Goal: Task Accomplishment & Management: Use online tool/utility

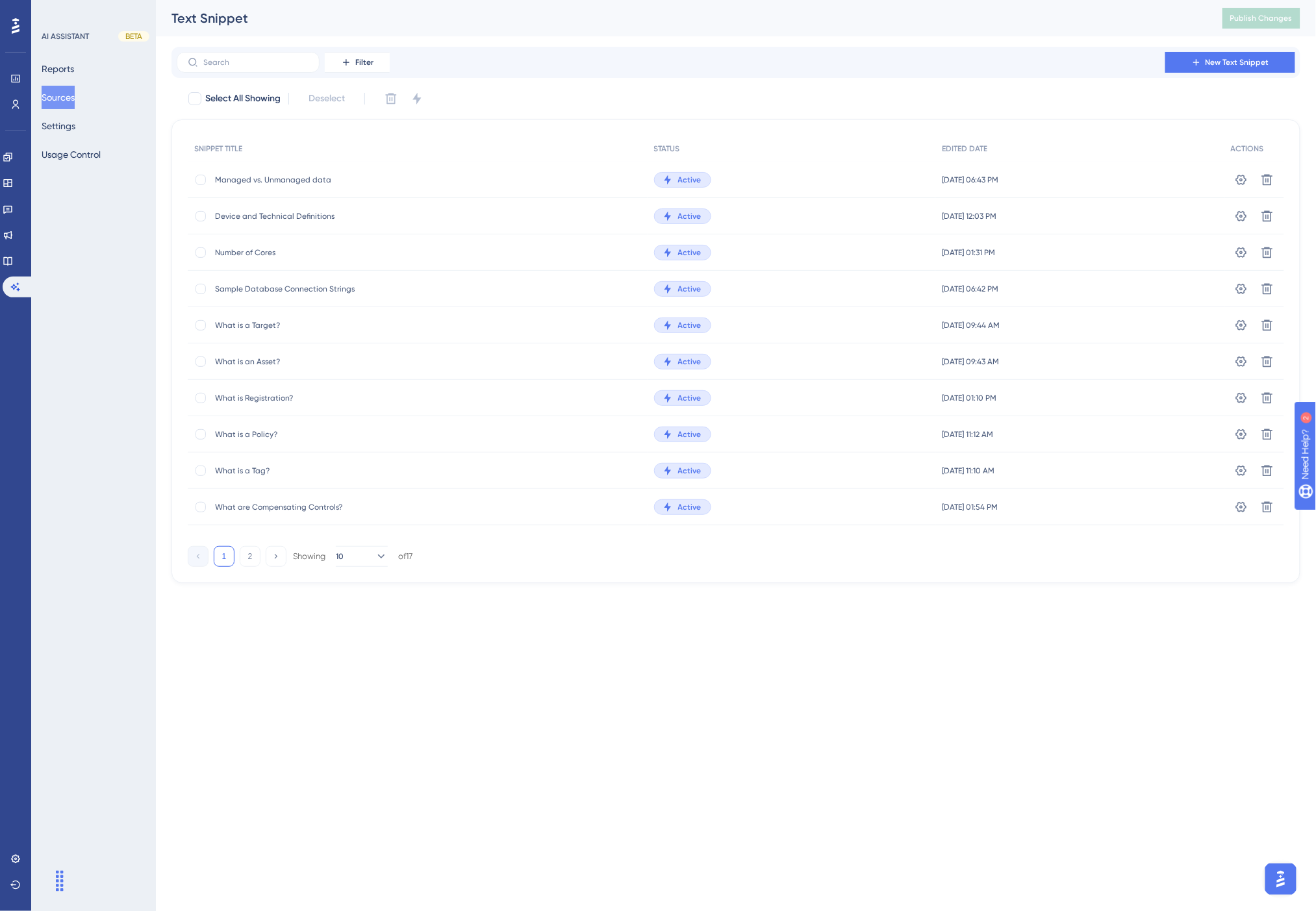
click at [796, 49] on div "Filter New Text Snippet" at bounding box center [736, 62] width 1129 height 31
click at [12, 260] on icon at bounding box center [8, 262] width 9 height 9
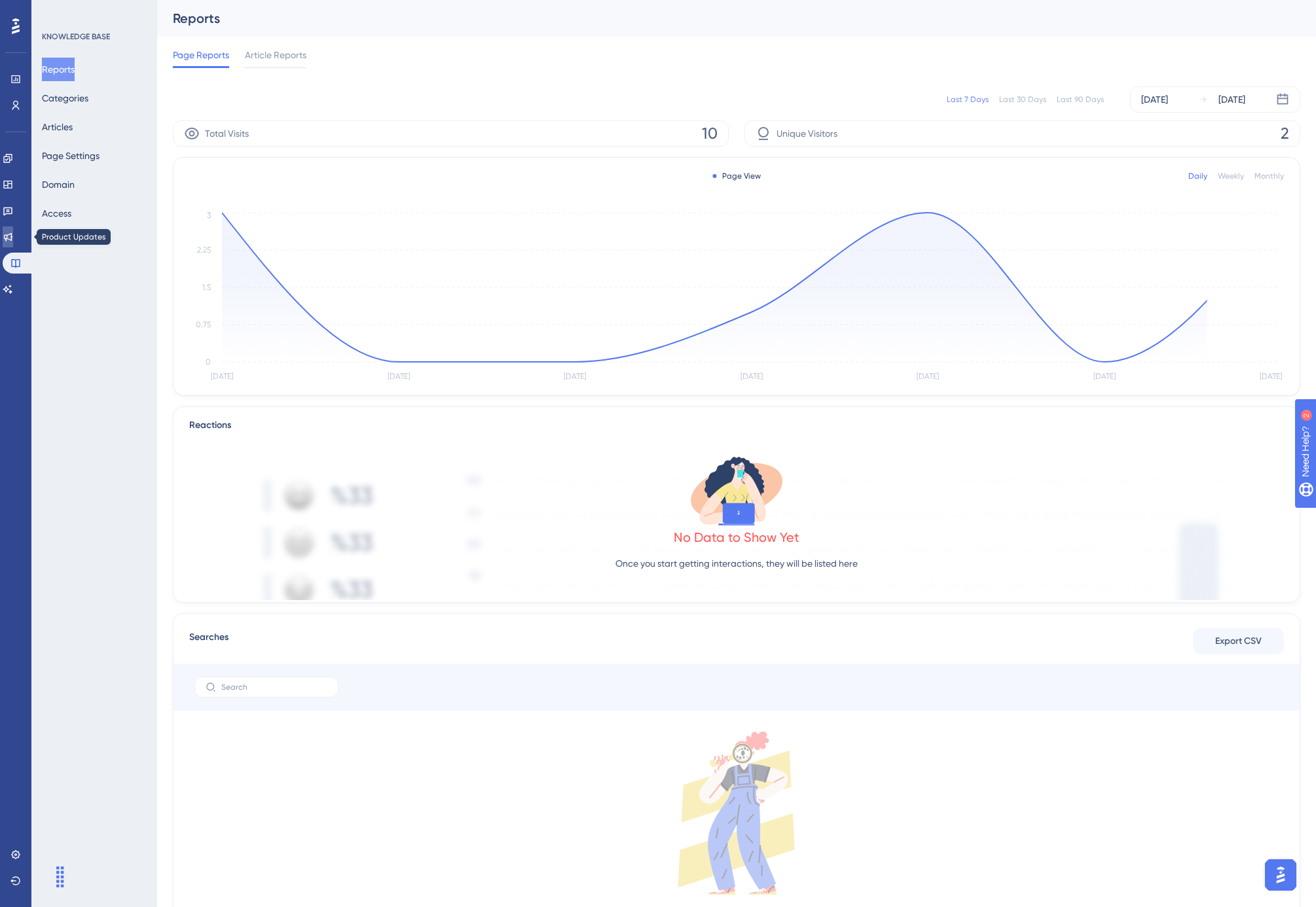
click at [13, 235] on icon at bounding box center [8, 237] width 10 height 10
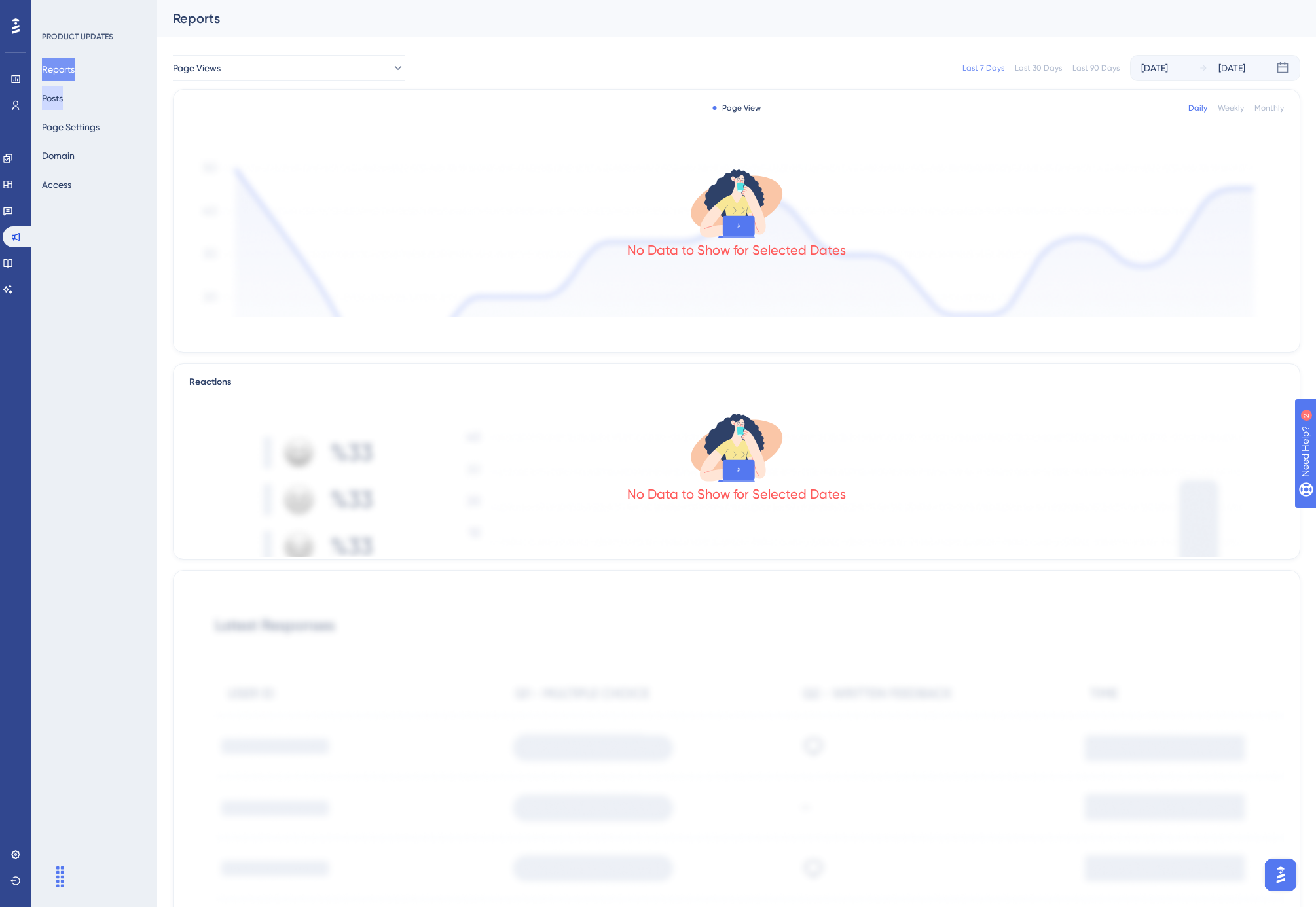
click at [62, 99] on button "Posts" at bounding box center [52, 98] width 21 height 24
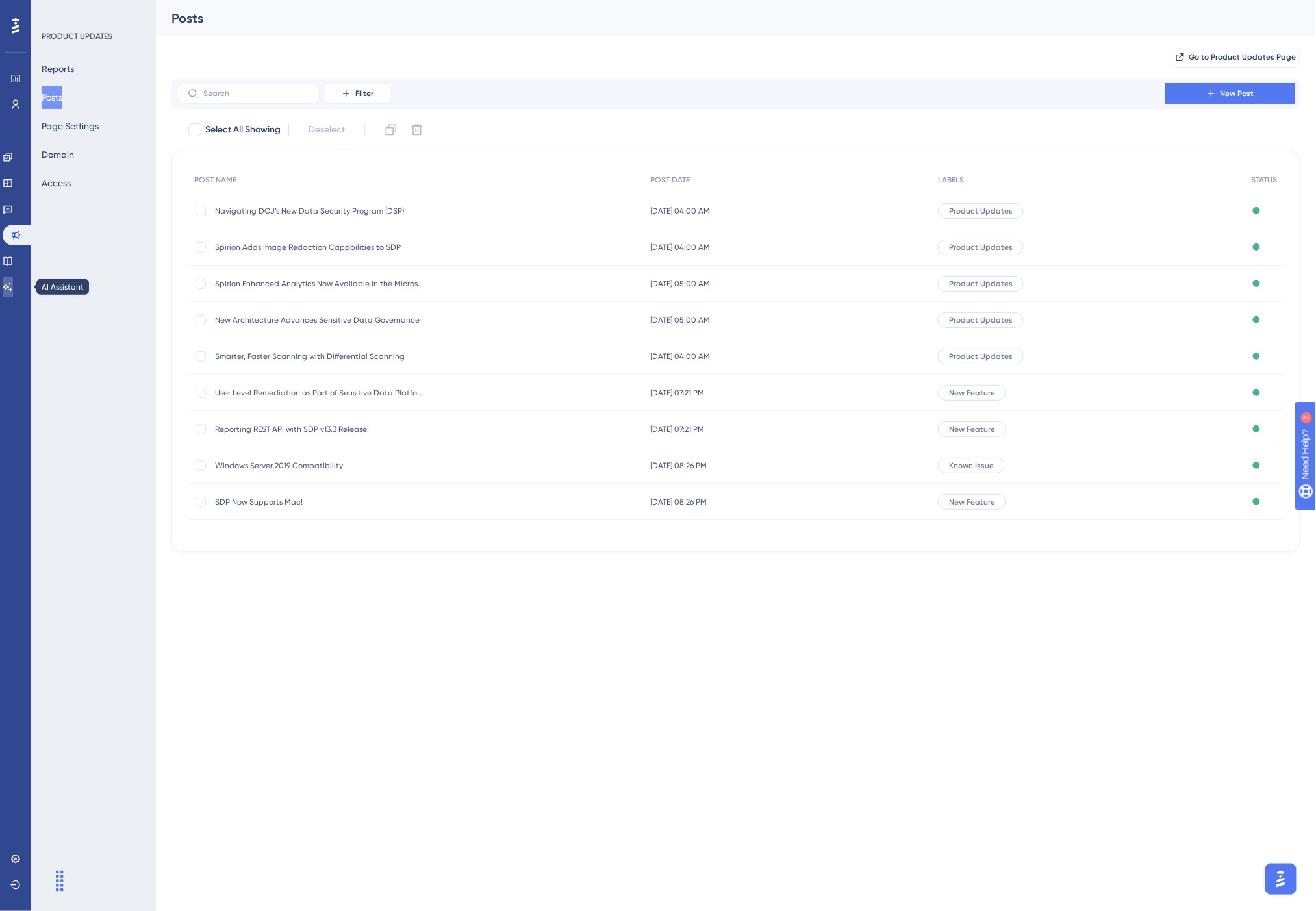
click at [13, 283] on icon at bounding box center [8, 287] width 10 height 10
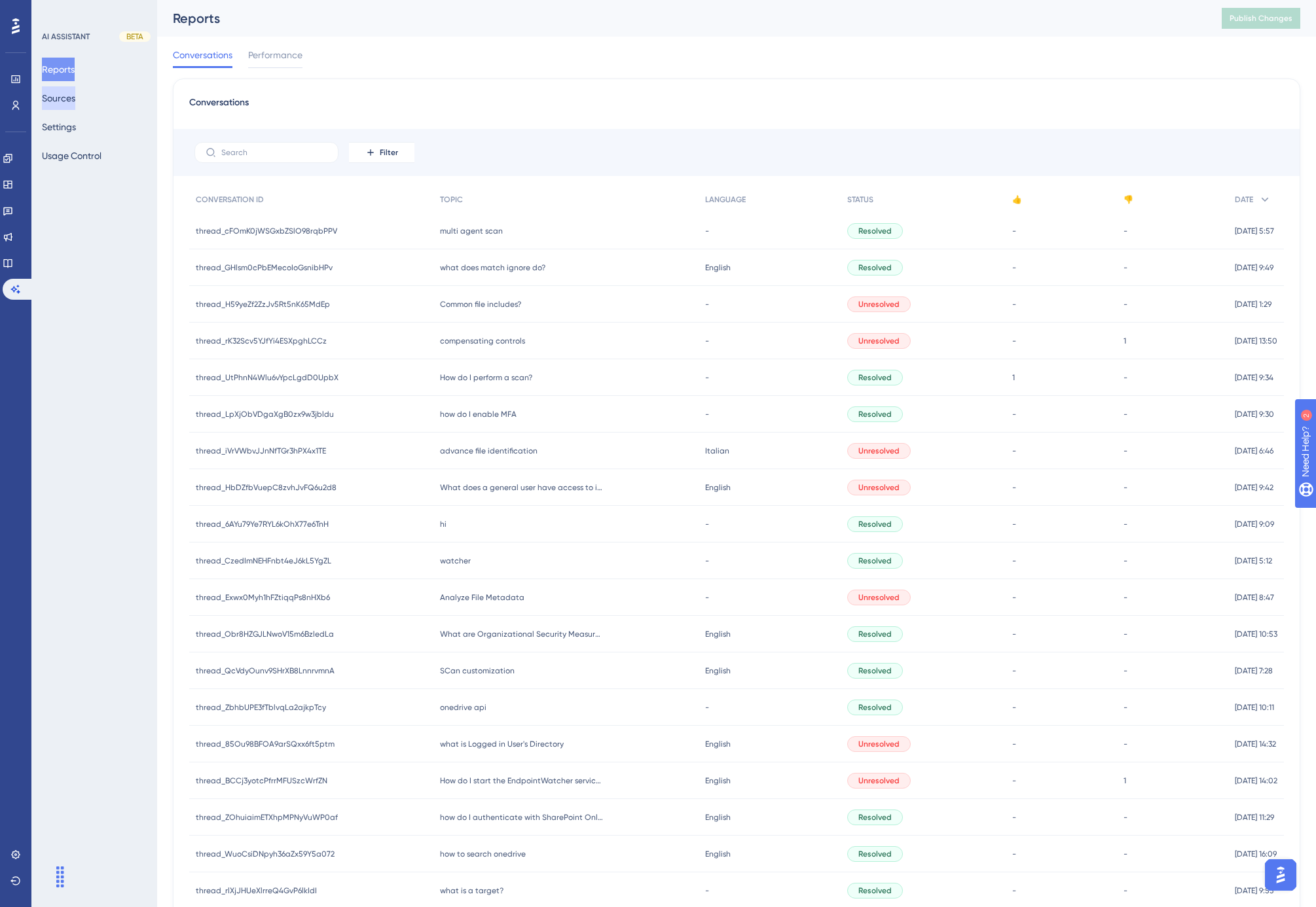
click at [56, 99] on button "Sources" at bounding box center [59, 98] width 33 height 24
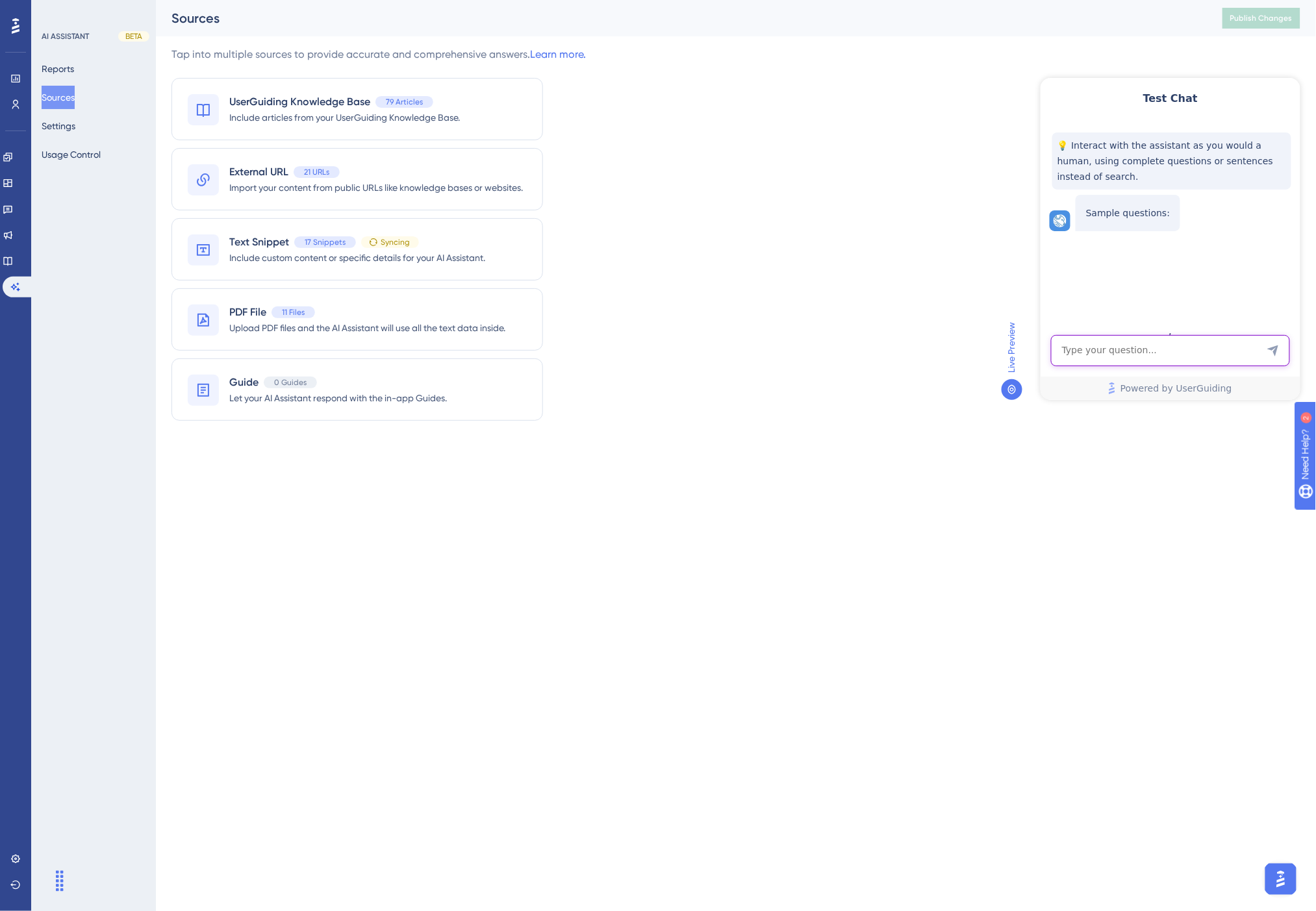
click at [1140, 362] on textarea "AI Assistant Text Input" at bounding box center [1170, 349] width 239 height 31
type textarea "multi agent scan"
click at [976, 99] on div "Tap into multiple sources to provide accurate and comprehensive answers. Learn …" at bounding box center [736, 242] width 1129 height 390
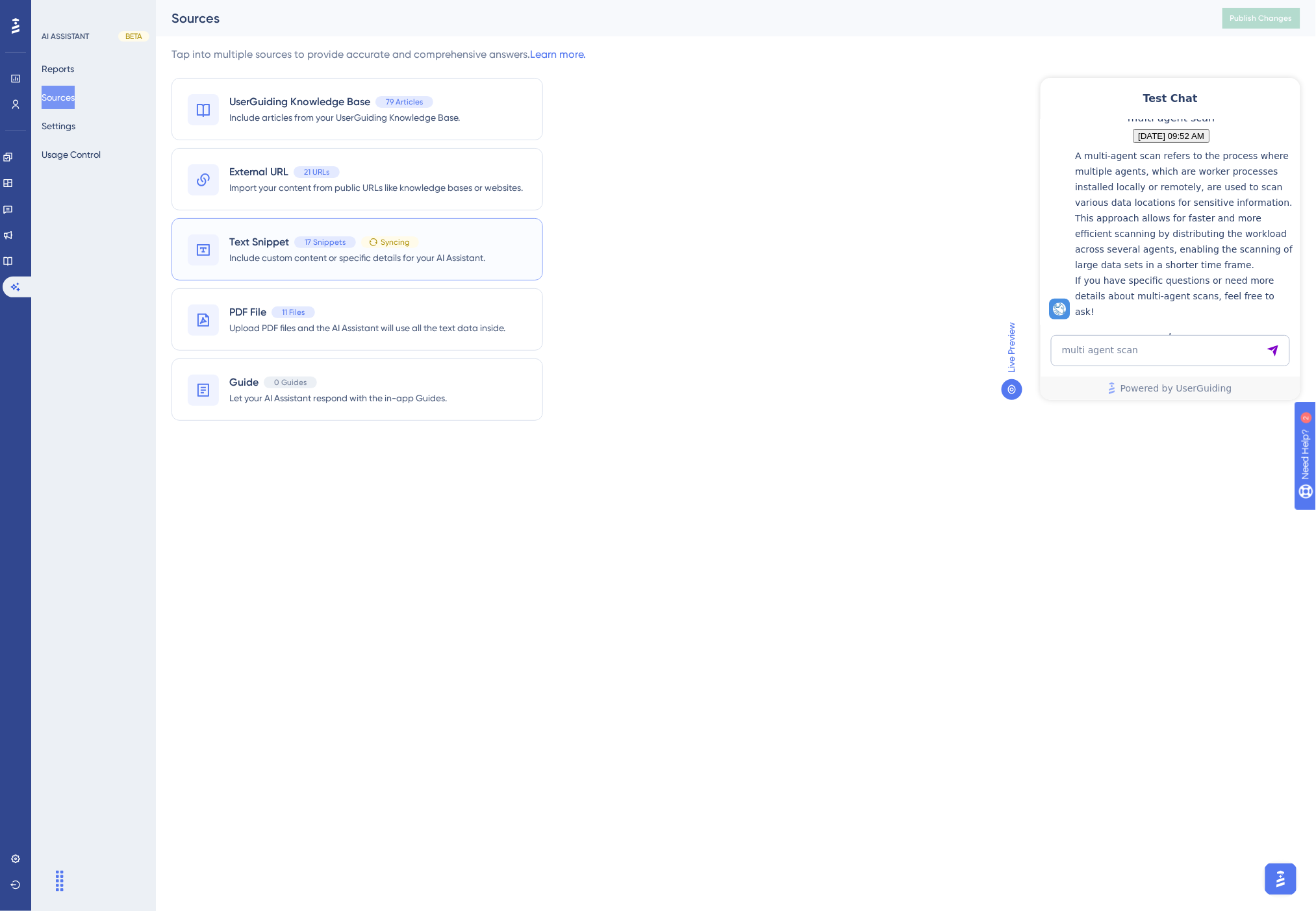
click at [397, 249] on div "Text Snippet 17 Snippets Syncing" at bounding box center [324, 242] width 190 height 16
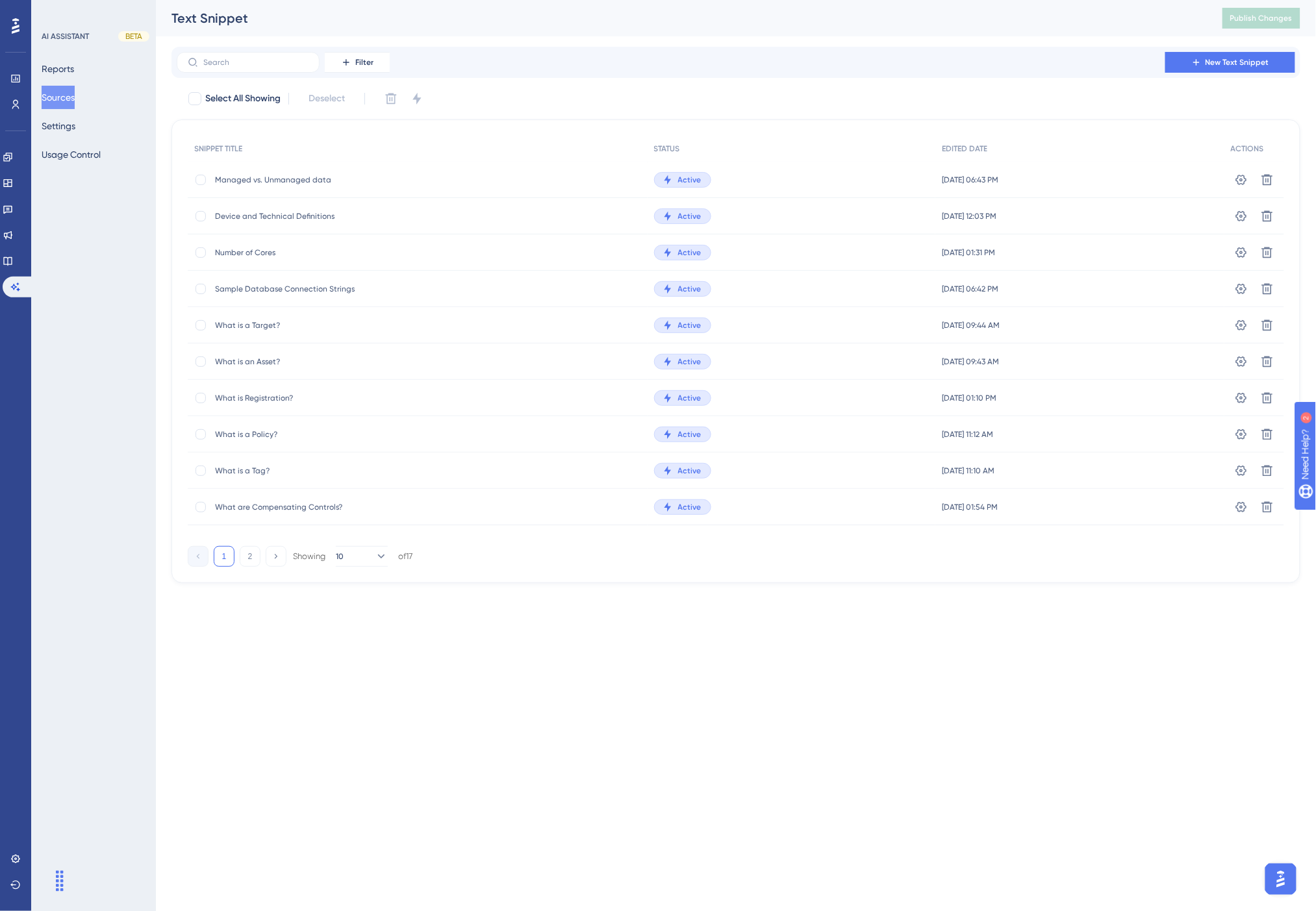
click at [355, 183] on span "Managed vs. Unmanaged data" at bounding box center [319, 180] width 208 height 10
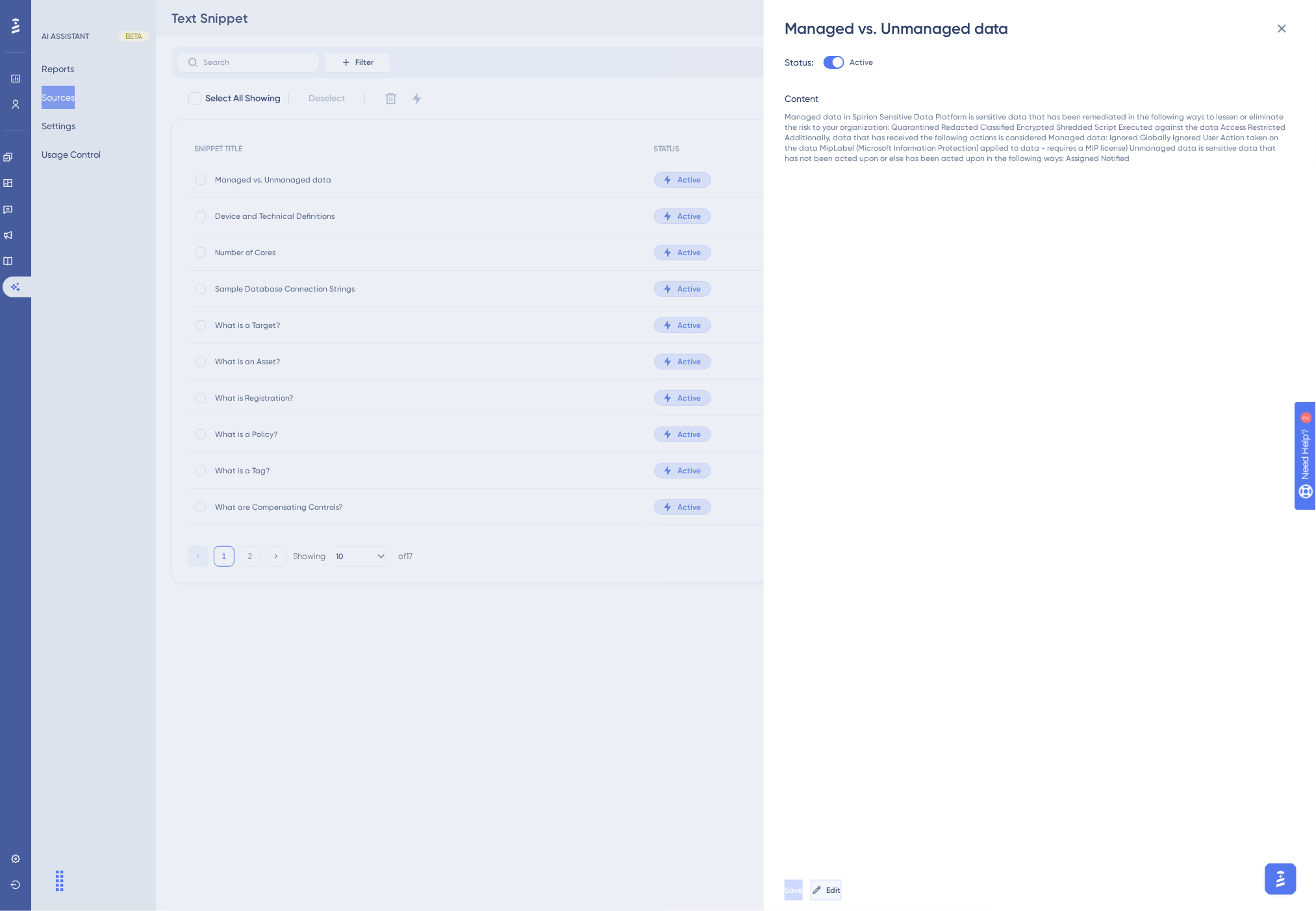
click at [842, 891] on button "Edit" at bounding box center [826, 890] width 31 height 21
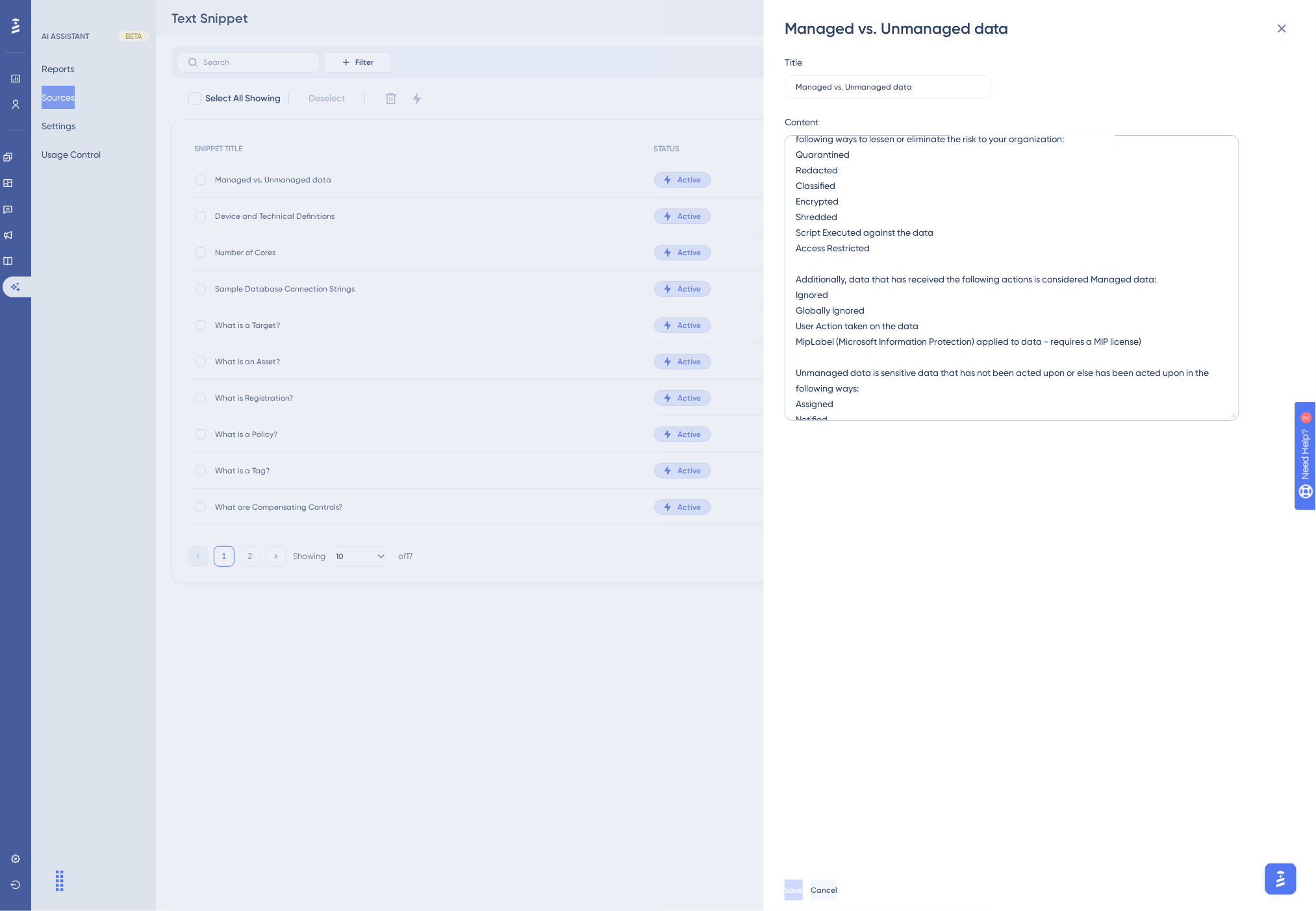
scroll to position [42, 0]
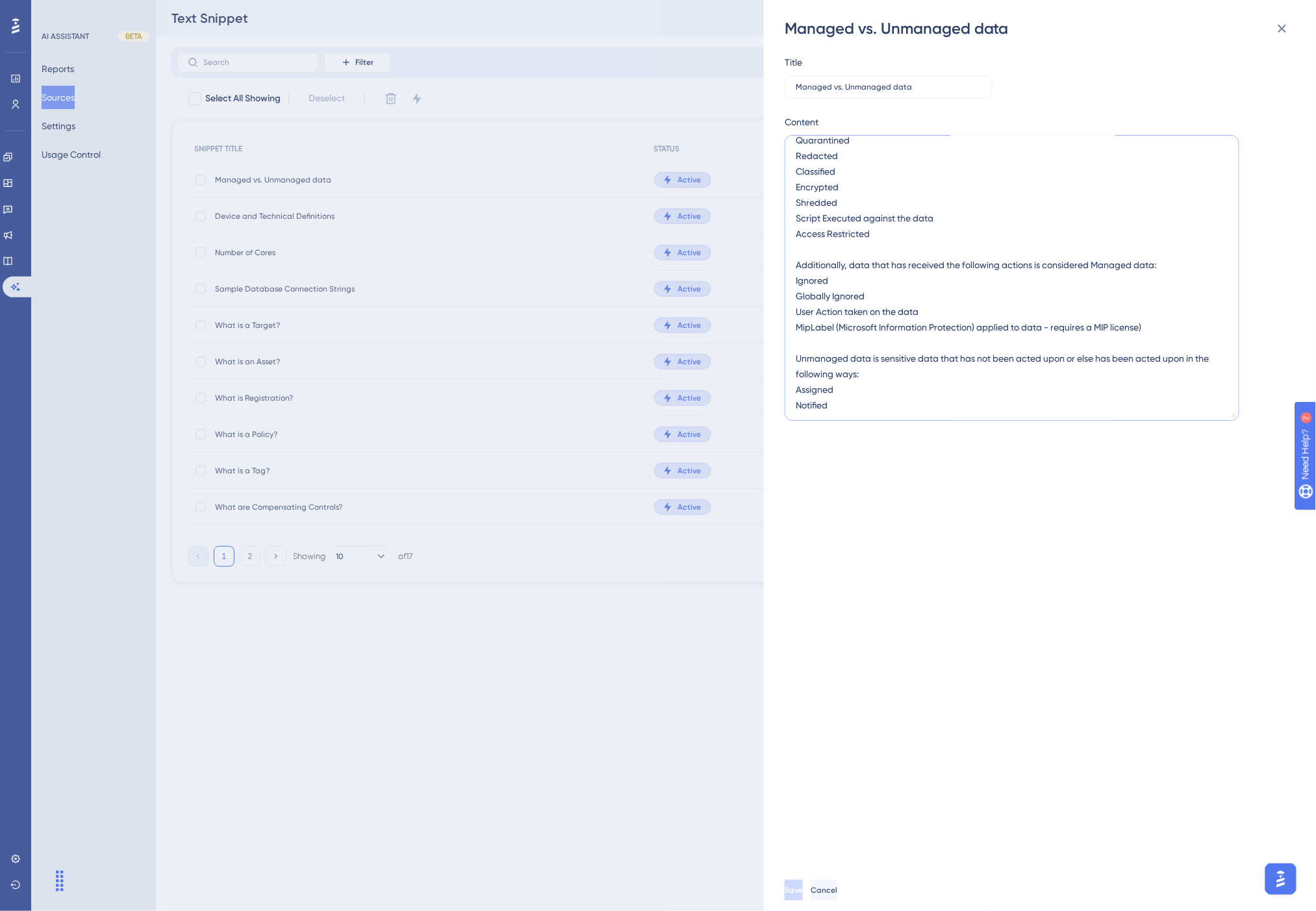
click at [856, 388] on textarea "Managed data in Spirion Sensitive Data Platform is sensitive data that has been…" at bounding box center [1012, 278] width 454 height 285
click at [880, 404] on textarea "Managed data in Spirion Sensitive Data Platform is sensitive data that has been…" at bounding box center [1012, 278] width 454 height 285
type textarea "Managed data in Spirion Sensitive Data Platform is sensitive data that has been…"
click at [804, 890] on span "Save" at bounding box center [795, 890] width 18 height 10
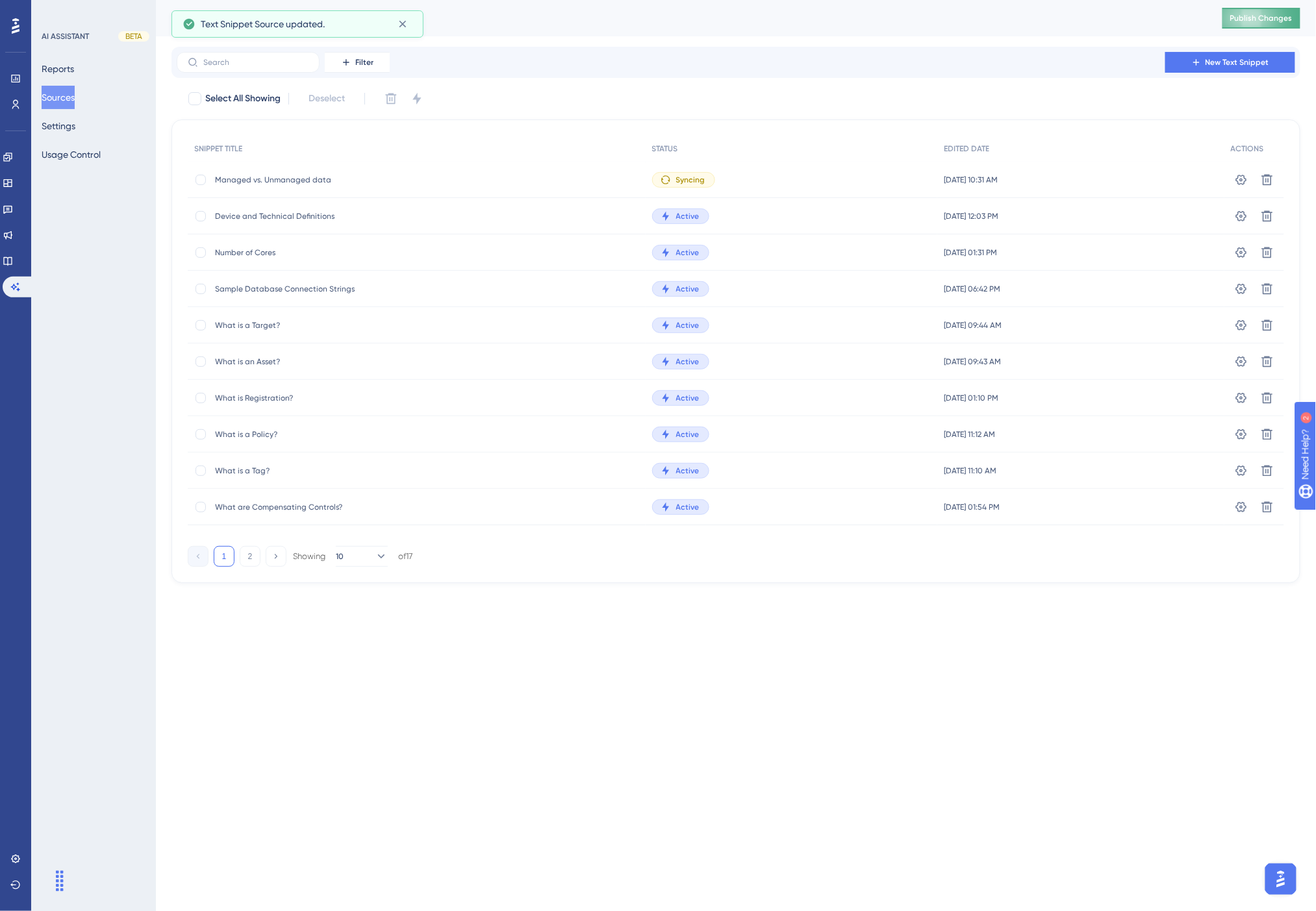
click at [1258, 14] on span "Publish Changes" at bounding box center [1261, 18] width 63 height 10
